Goal: Task Accomplishment & Management: Use online tool/utility

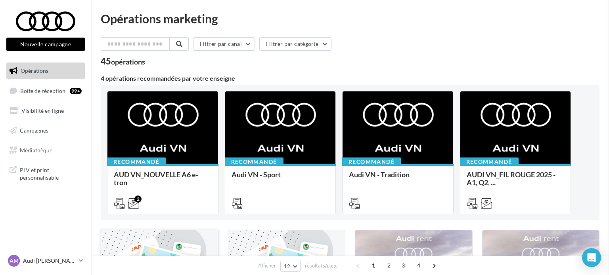
scroll to position [158, 0]
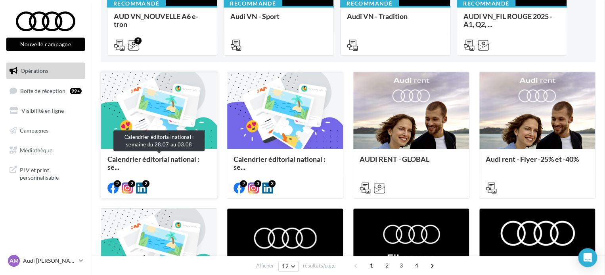
click at [153, 165] on span "Calendrier éditorial national : se..." at bounding box center [158, 163] width 103 height 16
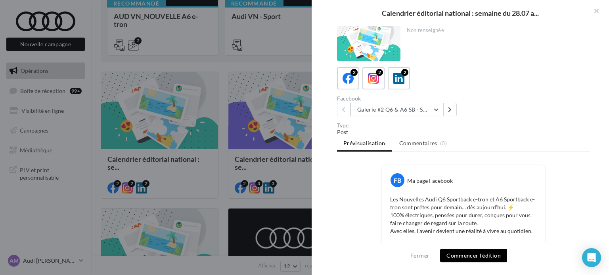
scroll to position [0, 0]
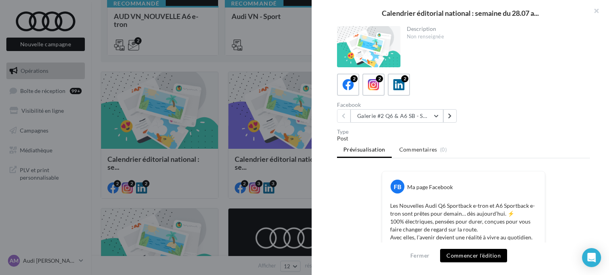
click at [494, 259] on button "Commencer l'édition" at bounding box center [473, 255] width 67 height 13
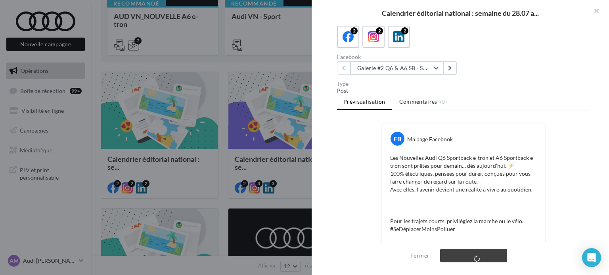
scroll to position [238, 0]
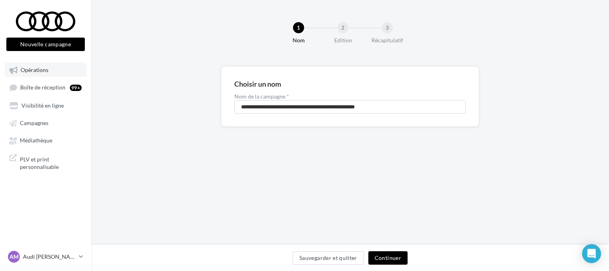
click at [61, 73] on link "Opérations" at bounding box center [46, 70] width 82 height 14
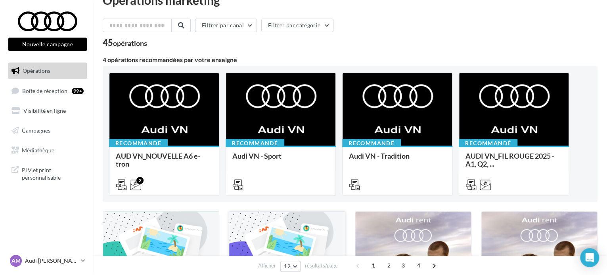
scroll to position [119, 0]
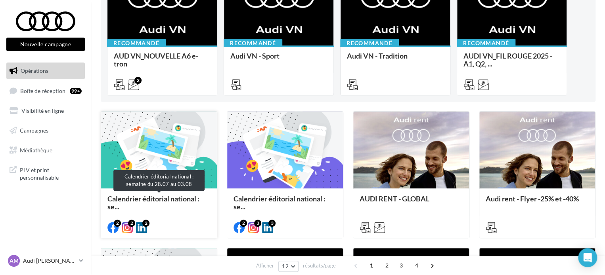
click at [170, 199] on span "Calendrier éditorial national : se..." at bounding box center [153, 203] width 92 height 17
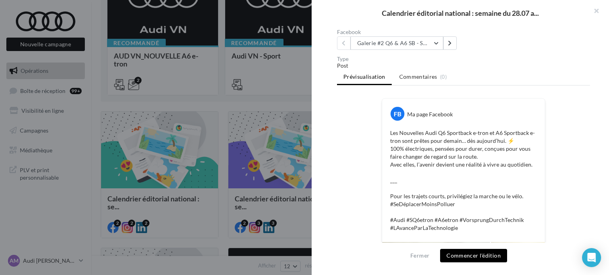
scroll to position [77, 0]
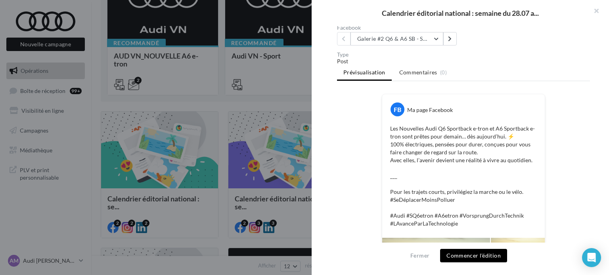
click at [473, 260] on button "Commencer l'édition" at bounding box center [473, 255] width 67 height 13
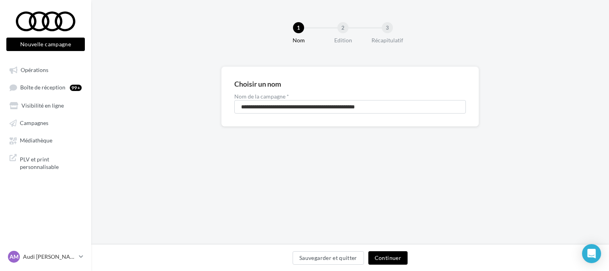
click at [396, 260] on button "Continuer" at bounding box center [387, 258] width 39 height 13
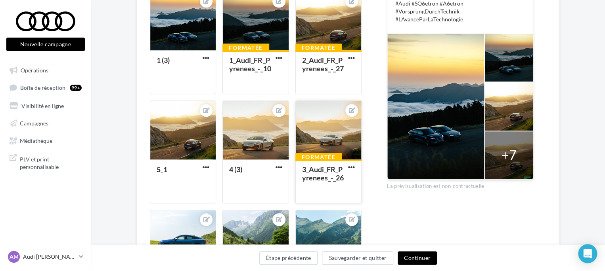
scroll to position [238, 0]
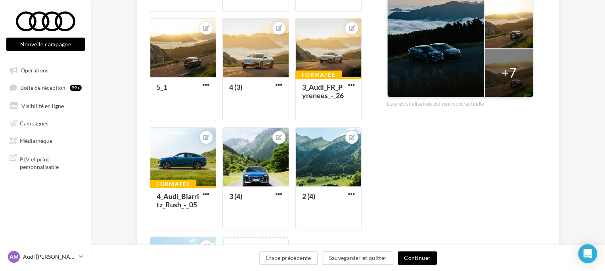
click at [424, 260] on button "Continuer" at bounding box center [416, 258] width 39 height 13
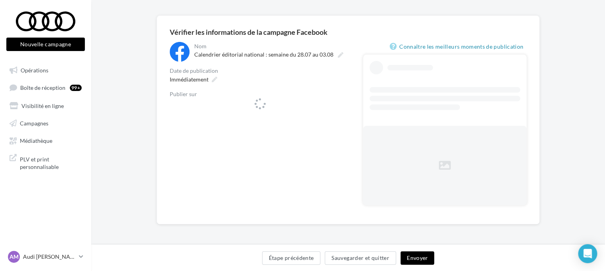
scroll to position [51, 0]
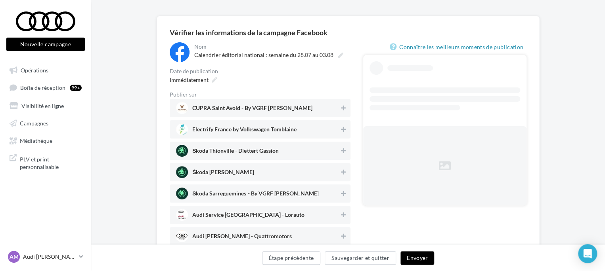
click at [259, 106] on span "CUPRA Saint Avold - By VGRF [PERSON_NAME]" at bounding box center [252, 109] width 120 height 9
click at [258, 111] on span "CUPRA Saint Avold - By VGRF Lorraine" at bounding box center [252, 109] width 120 height 9
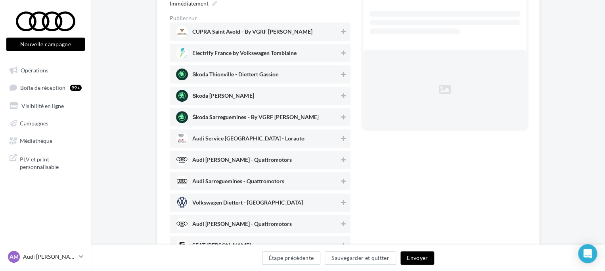
scroll to position [130, 0]
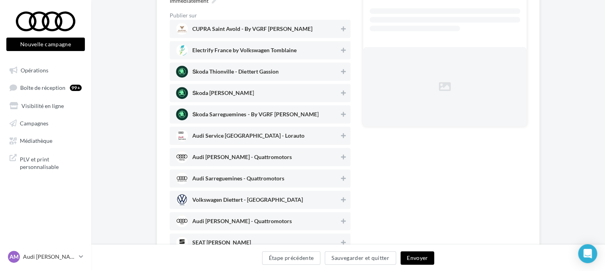
click at [236, 162] on span "Audi Nancy - Quattromotors" at bounding box center [241, 159] width 99 height 9
click at [237, 173] on span "Audi Sarreguemines - Quattromotors" at bounding box center [257, 179] width 163 height 12
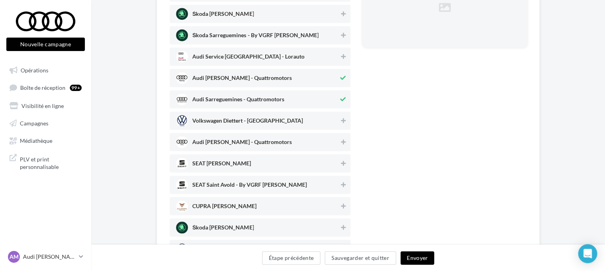
click at [232, 134] on div "Audi Metz - Quattromotors" at bounding box center [260, 142] width 181 height 18
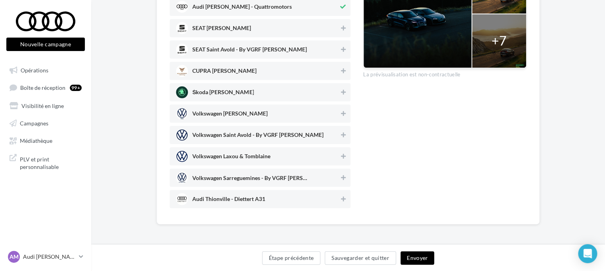
click at [254, 195] on span "Audi Thionville - Diettert A31" at bounding box center [257, 199] width 163 height 12
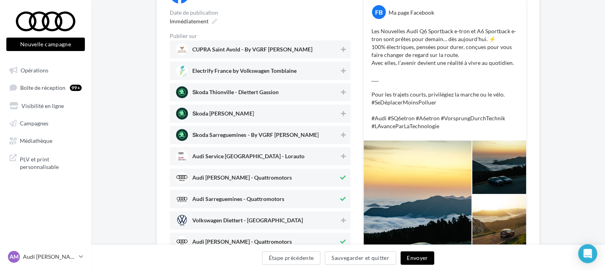
scroll to position [119, 0]
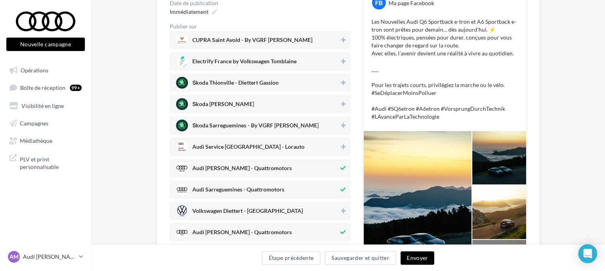
click at [418, 256] on button "Envoyer" at bounding box center [417, 258] width 34 height 13
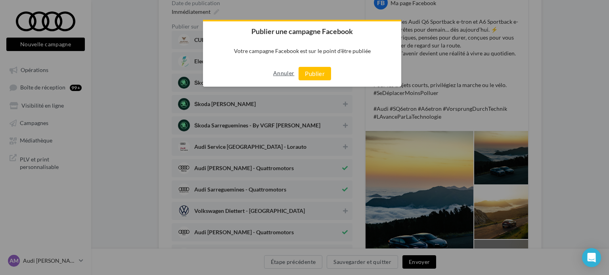
click at [280, 78] on button "Annuler" at bounding box center [283, 73] width 21 height 13
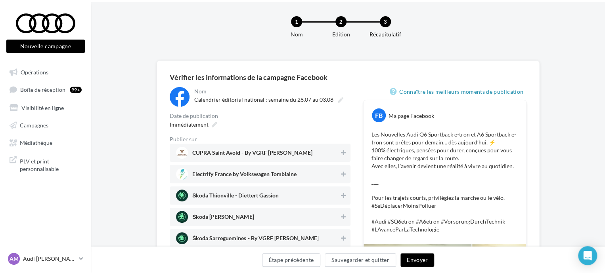
scroll to position [0, 0]
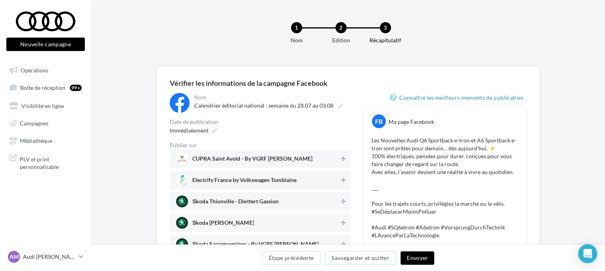
click at [427, 258] on button "Envoyer" at bounding box center [417, 258] width 34 height 13
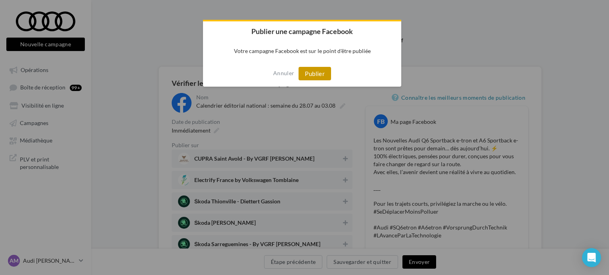
click at [312, 69] on button "Publier" at bounding box center [314, 73] width 32 height 13
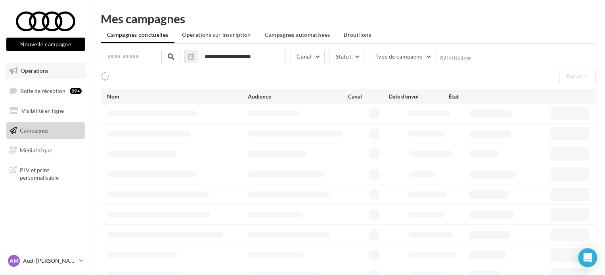
click at [54, 72] on link "Opérations" at bounding box center [46, 71] width 82 height 17
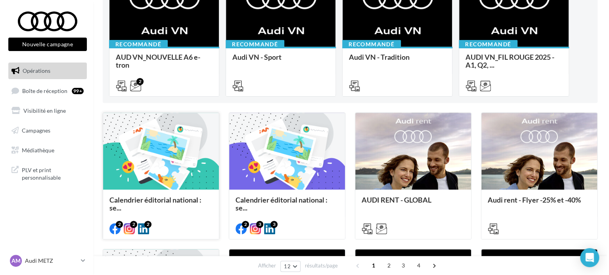
scroll to position [119, 0]
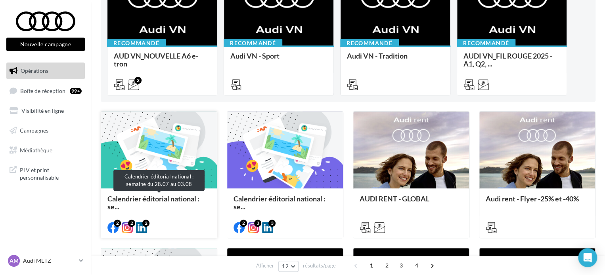
click at [170, 201] on span "Calendrier éditorial national : se..." at bounding box center [153, 203] width 92 height 17
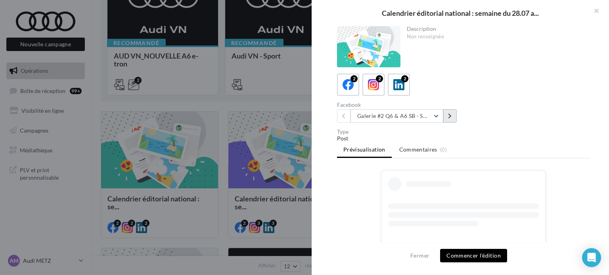
click at [450, 115] on icon at bounding box center [450, 116] width 4 height 6
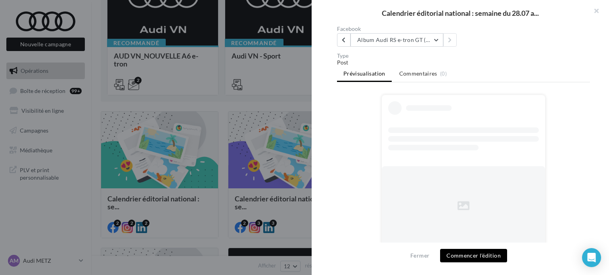
scroll to position [77, 0]
click at [487, 253] on button "Commencer l'édition" at bounding box center [473, 255] width 67 height 13
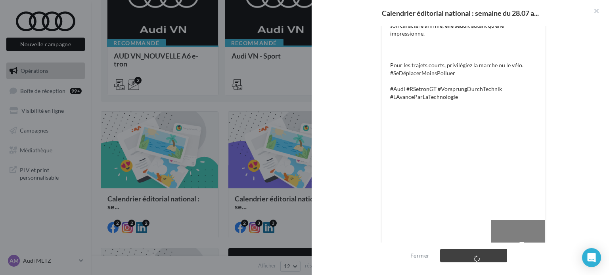
scroll to position [230, 0]
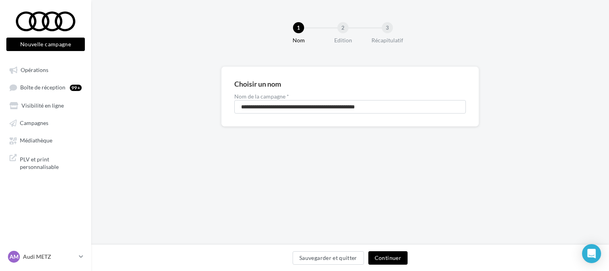
click at [398, 260] on button "Continuer" at bounding box center [387, 258] width 39 height 13
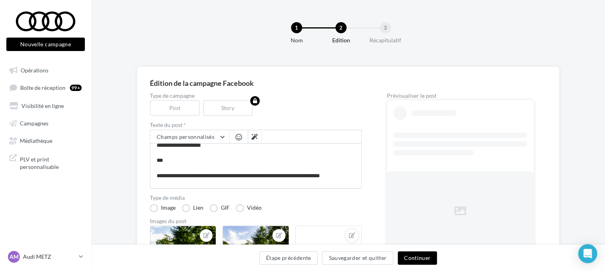
scroll to position [38, 0]
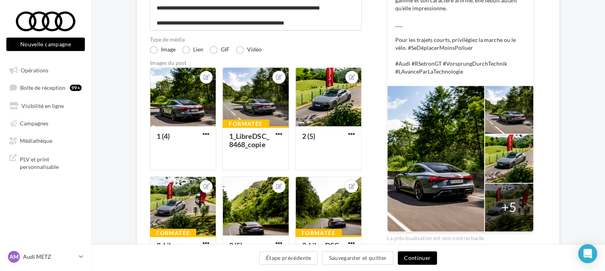
click at [424, 264] on button "Continuer" at bounding box center [416, 258] width 39 height 13
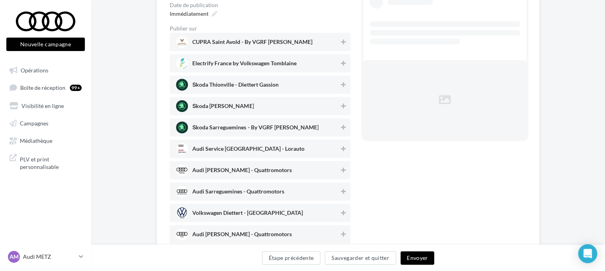
scroll to position [209, 0]
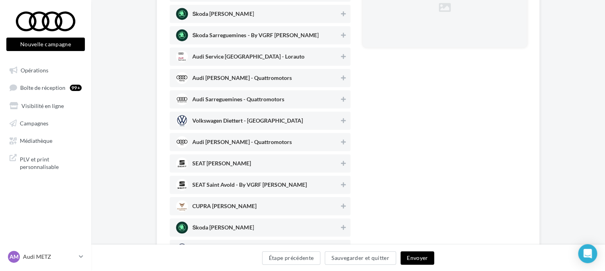
click at [246, 79] on span "Audi Nancy - Quattromotors" at bounding box center [241, 79] width 99 height 9
click at [241, 97] on span "Audi Sarreguemines - Quattromotors" at bounding box center [238, 101] width 92 height 9
click at [232, 142] on span "Audi Metz - Quattromotors" at bounding box center [241, 143] width 99 height 9
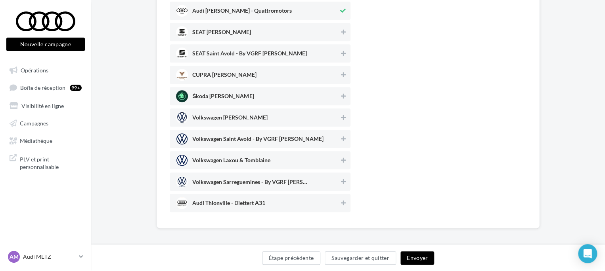
scroll to position [345, 0]
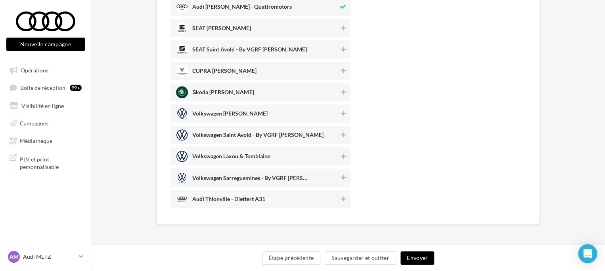
drag, startPoint x: 226, startPoint y: 202, endPoint x: 245, endPoint y: 202, distance: 19.0
click at [231, 202] on span "Audi Thionville - Diettert A31" at bounding box center [228, 201] width 73 height 9
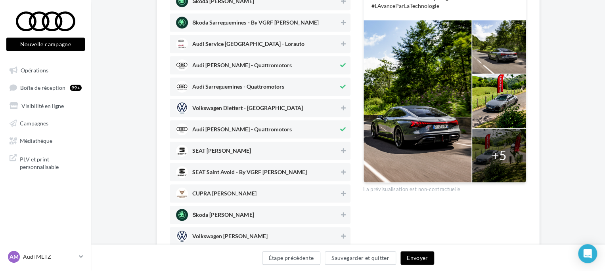
scroll to position [28, 0]
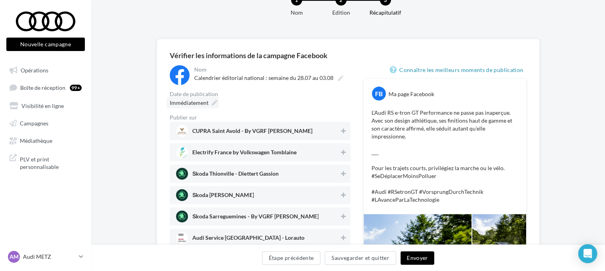
click at [206, 105] on span "Immédiatement" at bounding box center [189, 102] width 39 height 7
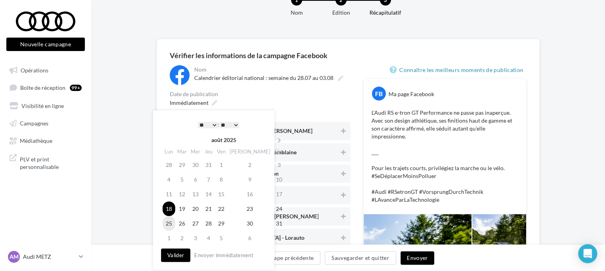
click at [165, 222] on td "25" at bounding box center [168, 223] width 13 height 15
click at [170, 242] on td "1" at bounding box center [168, 238] width 13 height 15
click at [176, 137] on th at bounding box center [169, 140] width 14 height 12
click at [168, 225] on td "25" at bounding box center [168, 223] width 13 height 15
click at [173, 258] on button "Valider" at bounding box center [175, 255] width 29 height 13
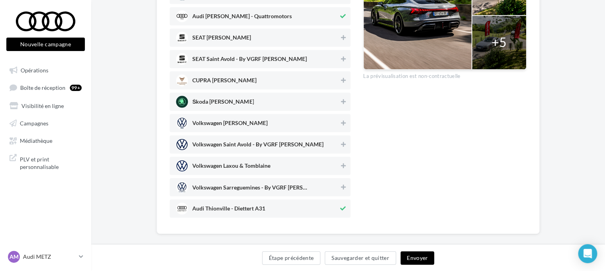
scroll to position [345, 0]
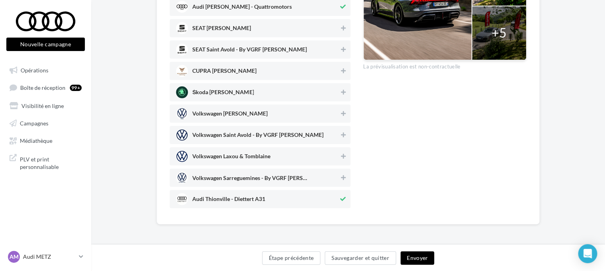
click at [425, 259] on button "Envoyer" at bounding box center [417, 258] width 34 height 13
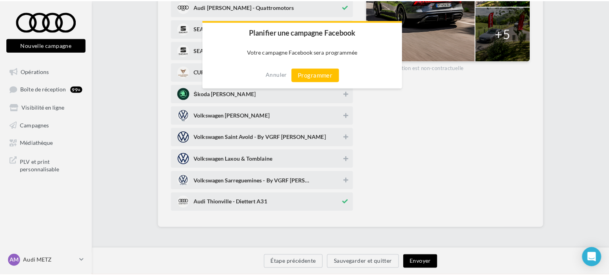
scroll to position [341, 0]
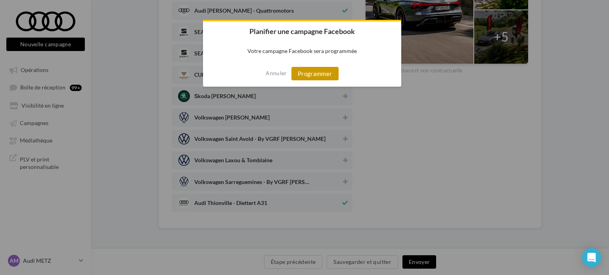
click at [314, 72] on button "Programmer" at bounding box center [314, 73] width 47 height 13
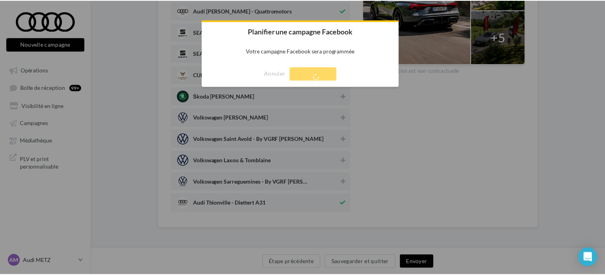
scroll to position [13, 0]
